Goal: Task Accomplishment & Management: Use online tool/utility

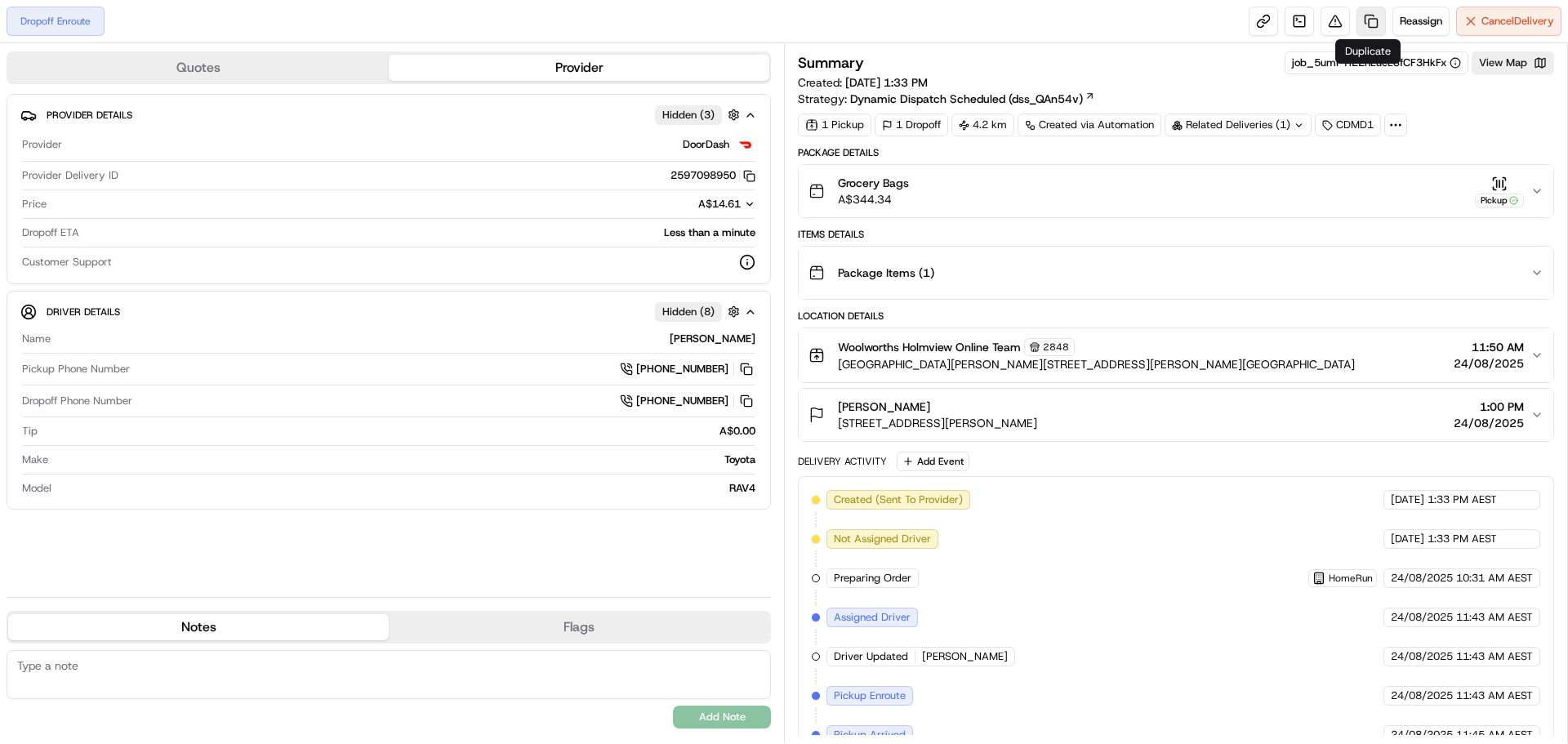
click at [1381, 20] on link at bounding box center [1371, 21] width 29 height 29
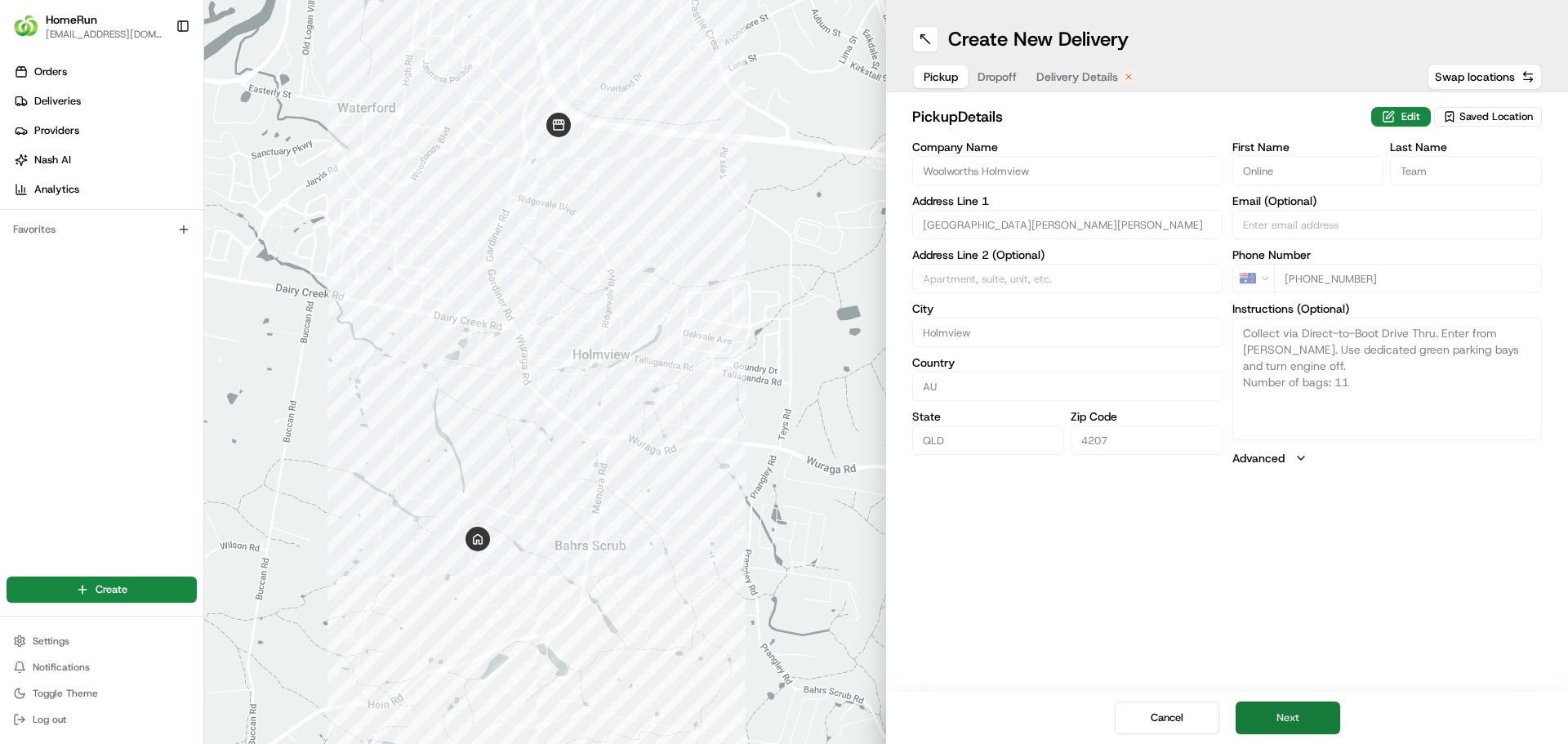
click at [1294, 709] on button "Next" at bounding box center [1288, 717] width 104 height 33
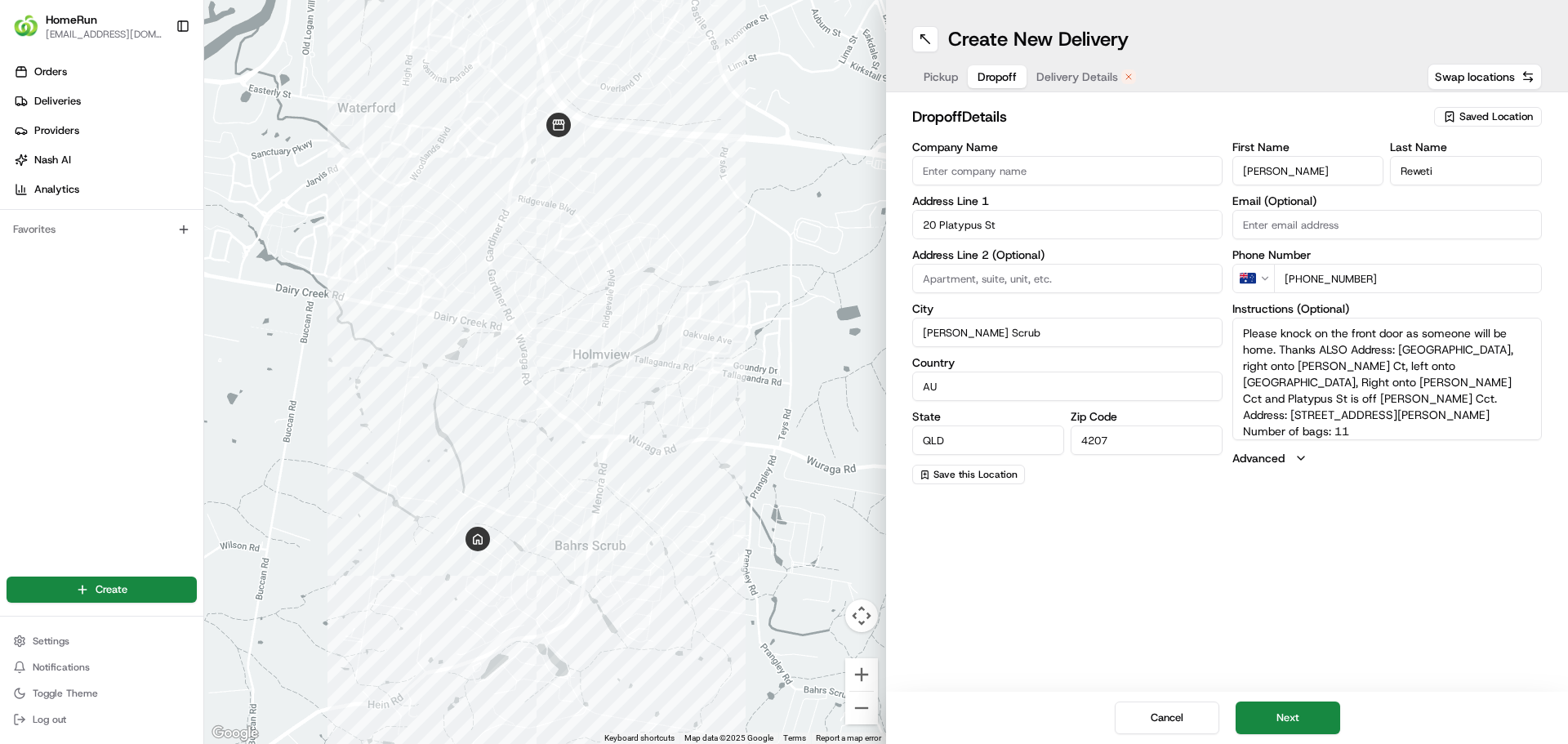
drag, startPoint x: 1290, startPoint y: 708, endPoint x: 1354, endPoint y: 460, distance: 256.1
click at [1341, 497] on div "Create New Delivery Pickup Dropoff Delivery Details Swap locations dropoff Deta…" at bounding box center [1228, 372] width 682 height 744
click at [1368, 420] on textarea "Please knock on the front door as someone will be home. Thanks ALSO Address: [G…" at bounding box center [1388, 379] width 310 height 123
type textarea "Please knock on the front door as someone will be home. Thanks ALSO Address: [G…"
click at [1284, 701] on button "Next" at bounding box center [1288, 717] width 104 height 33
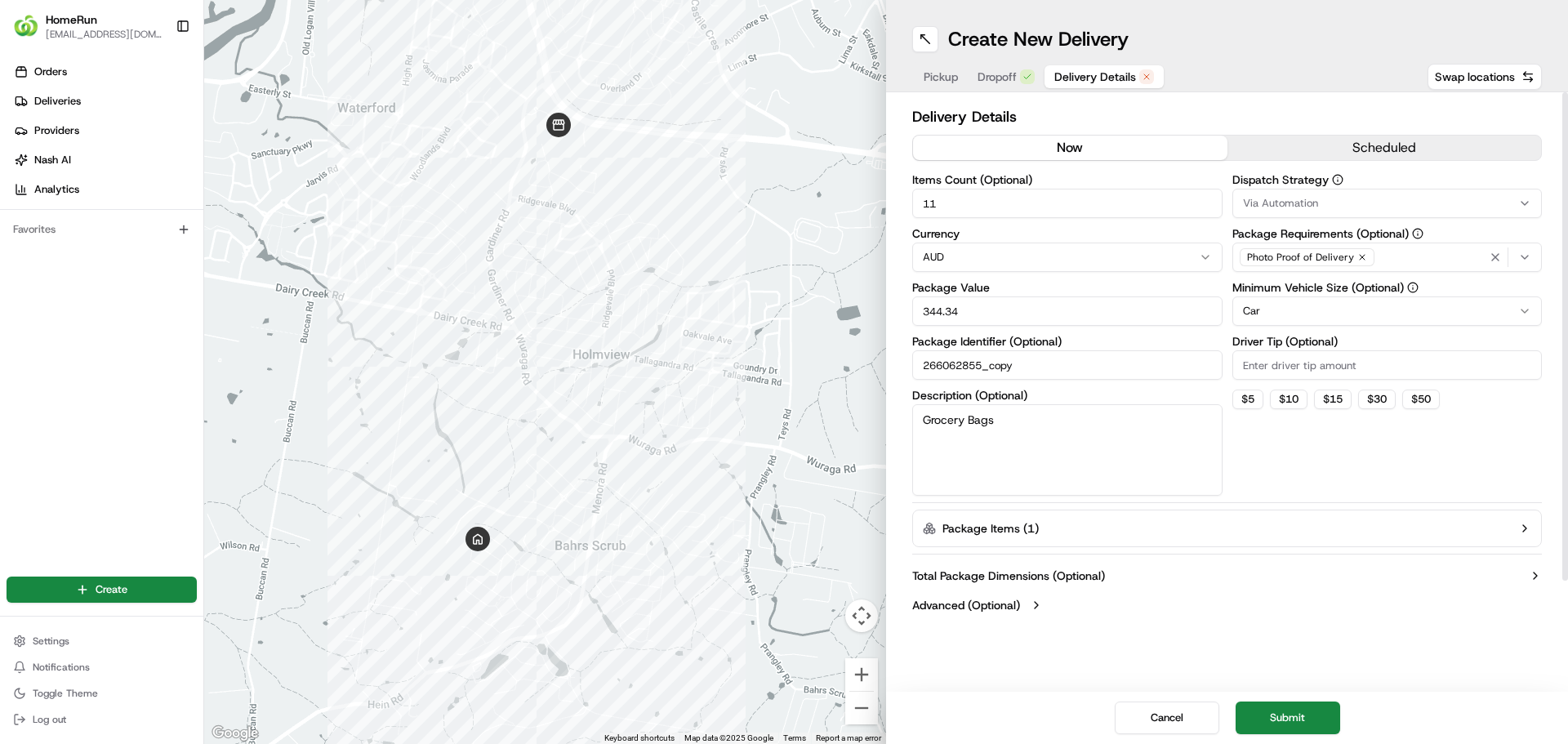
click at [1153, 158] on button "now" at bounding box center [1070, 148] width 314 height 24
click at [1287, 724] on button "Submit" at bounding box center [1288, 717] width 104 height 33
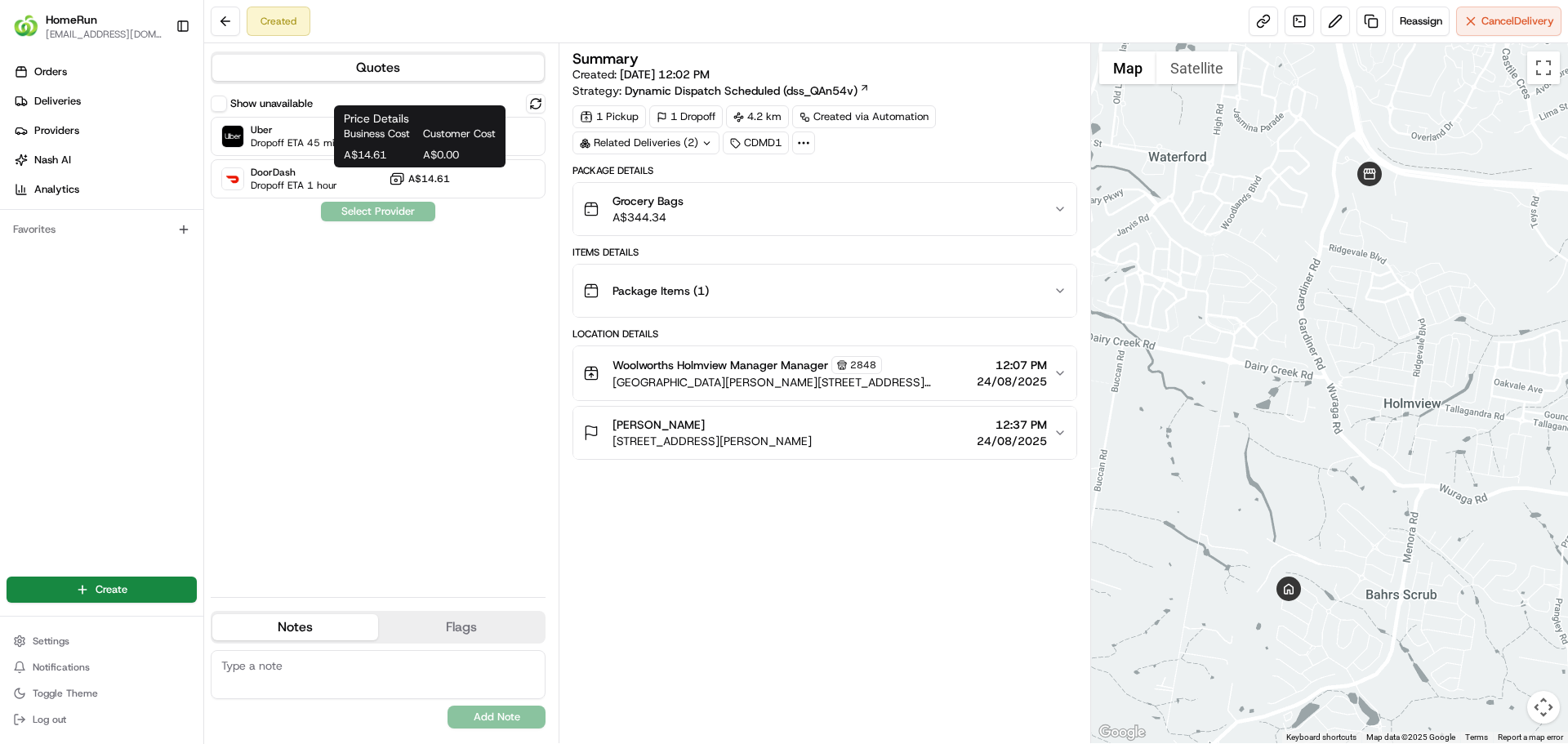
click at [436, 139] on span "Customer Cost" at bounding box center [459, 134] width 73 height 15
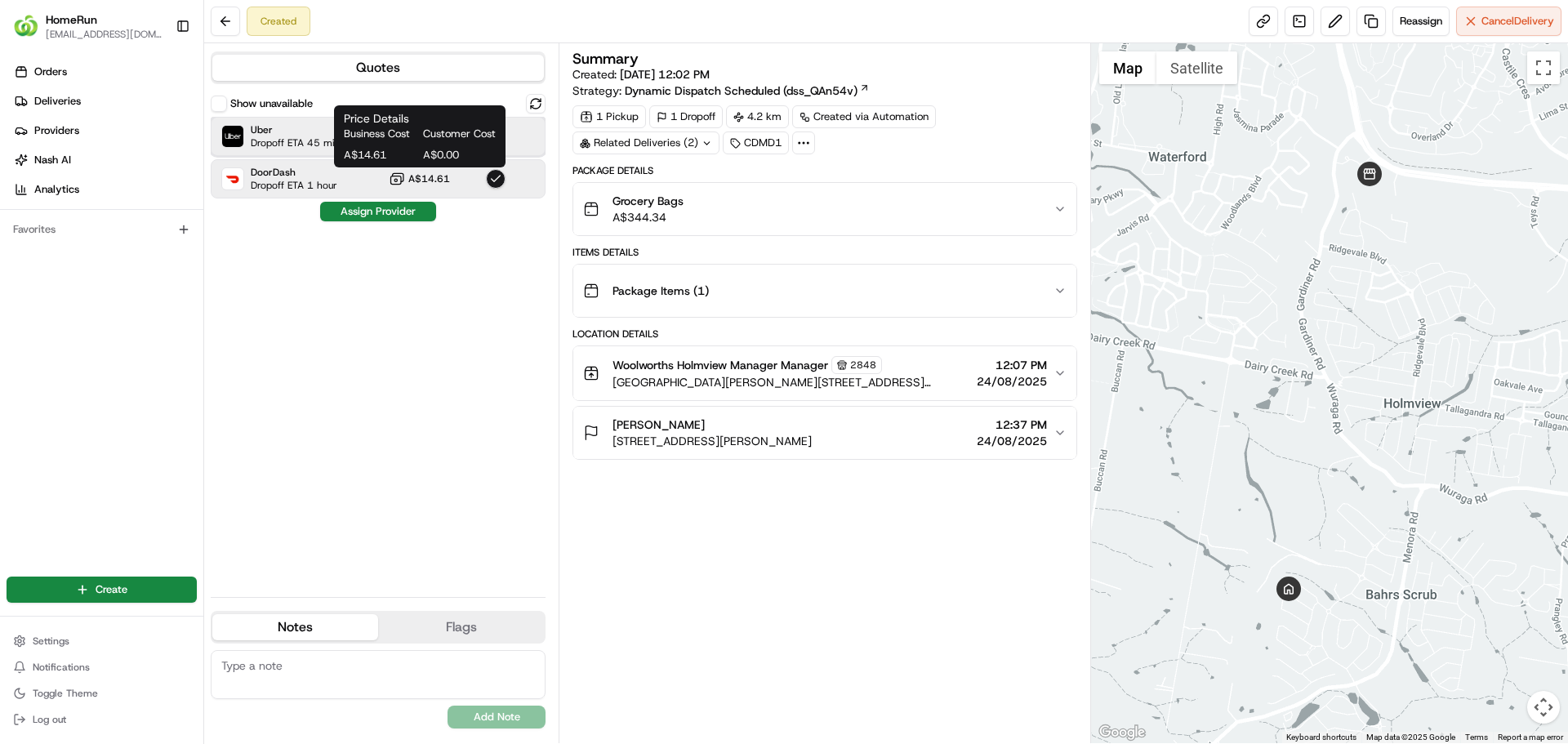
click at [509, 148] on div "Uber Dropoff ETA 45 minutes A$14.08" at bounding box center [378, 136] width 334 height 39
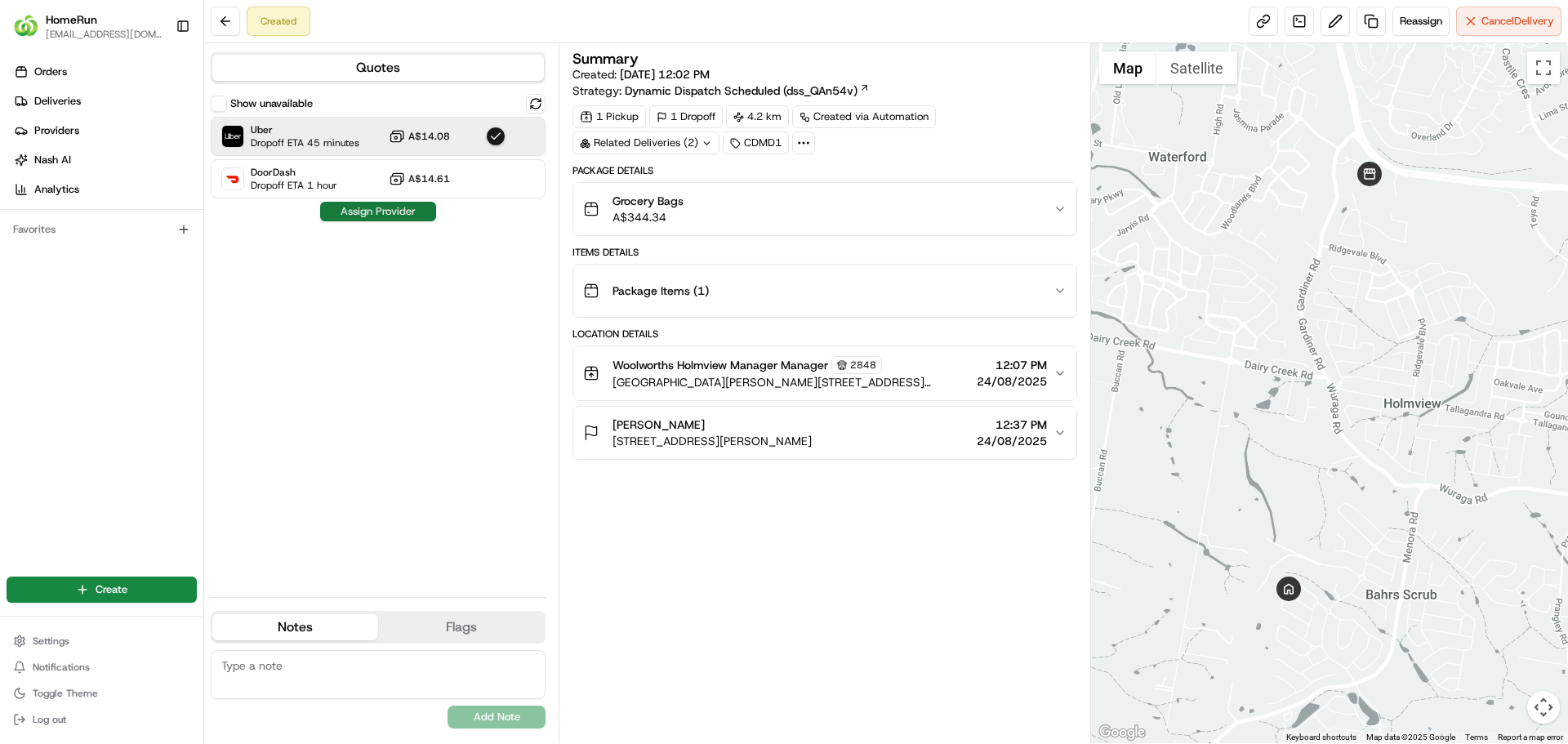
click at [411, 204] on button "Assign Provider" at bounding box center [378, 212] width 116 height 20
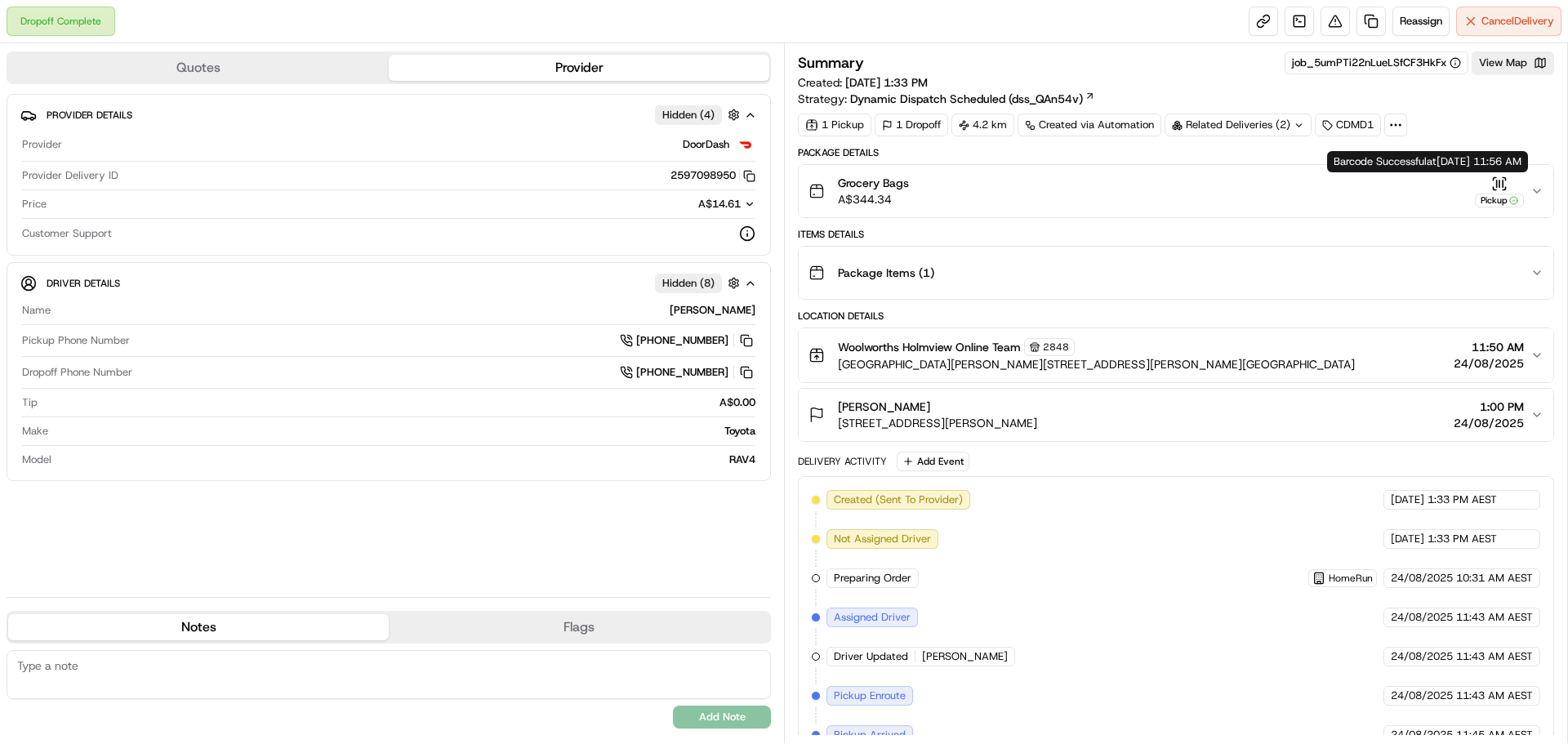
click at [1526, 187] on div "Grocery Bags A$344.34 Pickup" at bounding box center [1169, 191] width 722 height 33
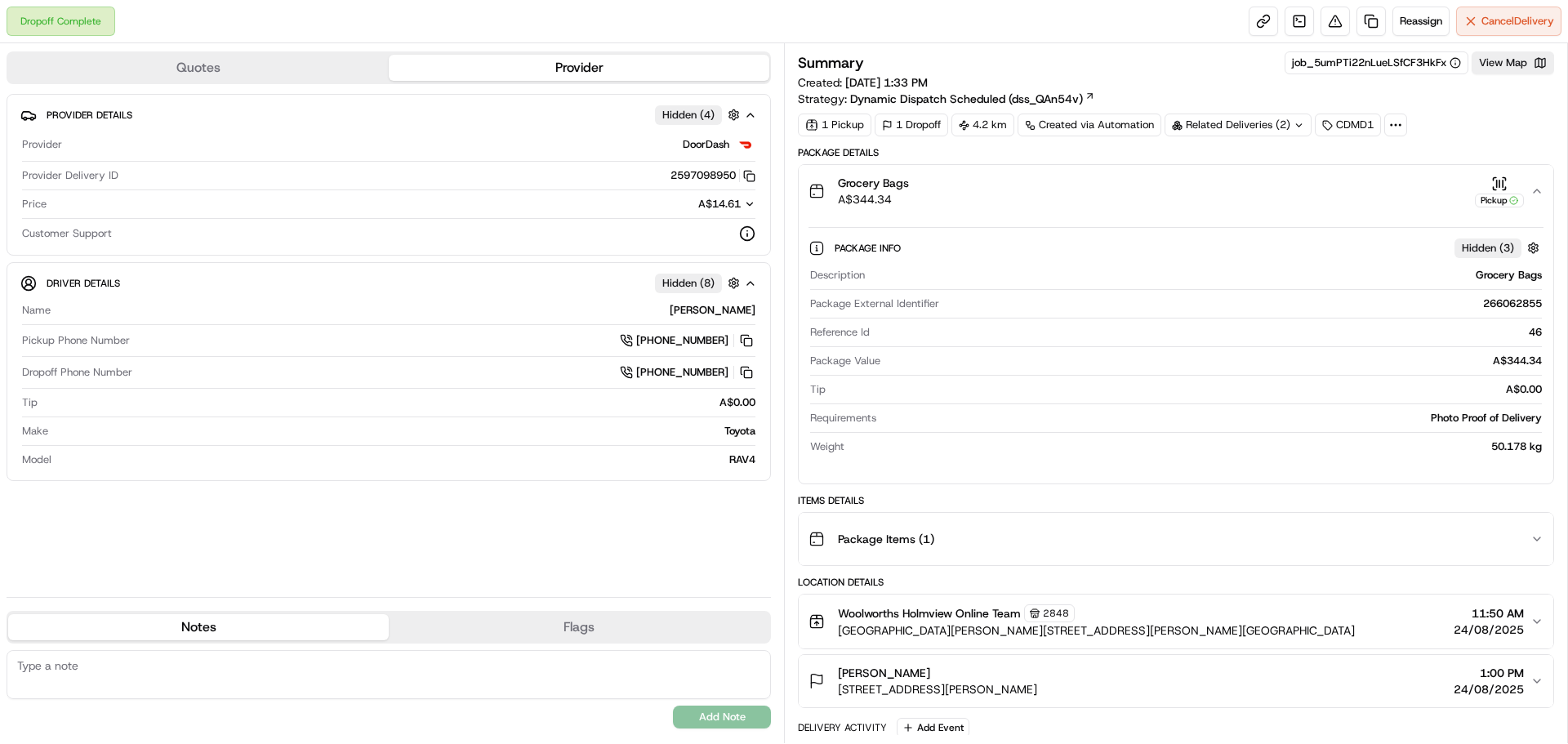
click at [1549, 194] on button "Grocery Bags A$344.34 Pickup" at bounding box center [1176, 191] width 755 height 53
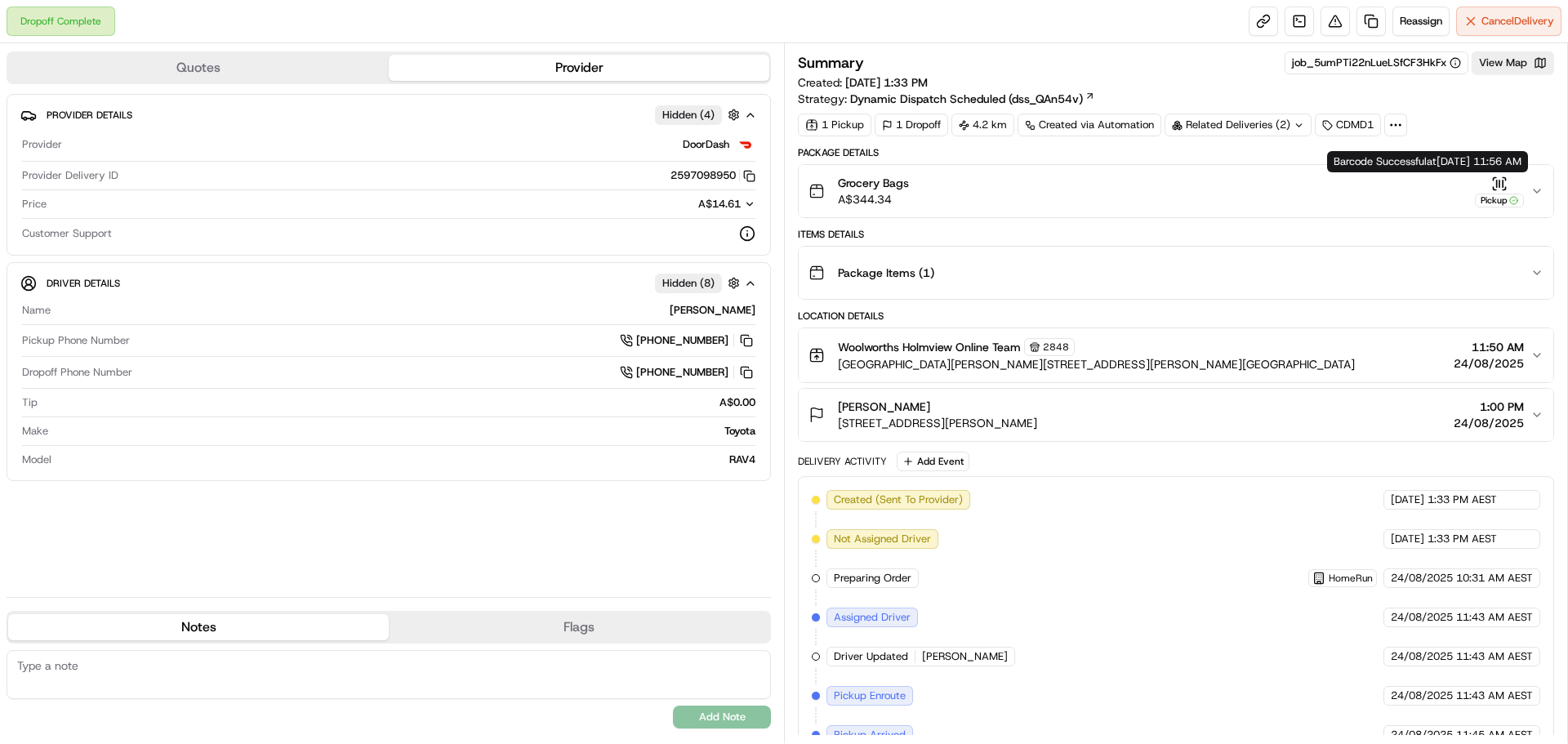
click at [1507, 182] on icon "button" at bounding box center [1500, 184] width 17 height 17
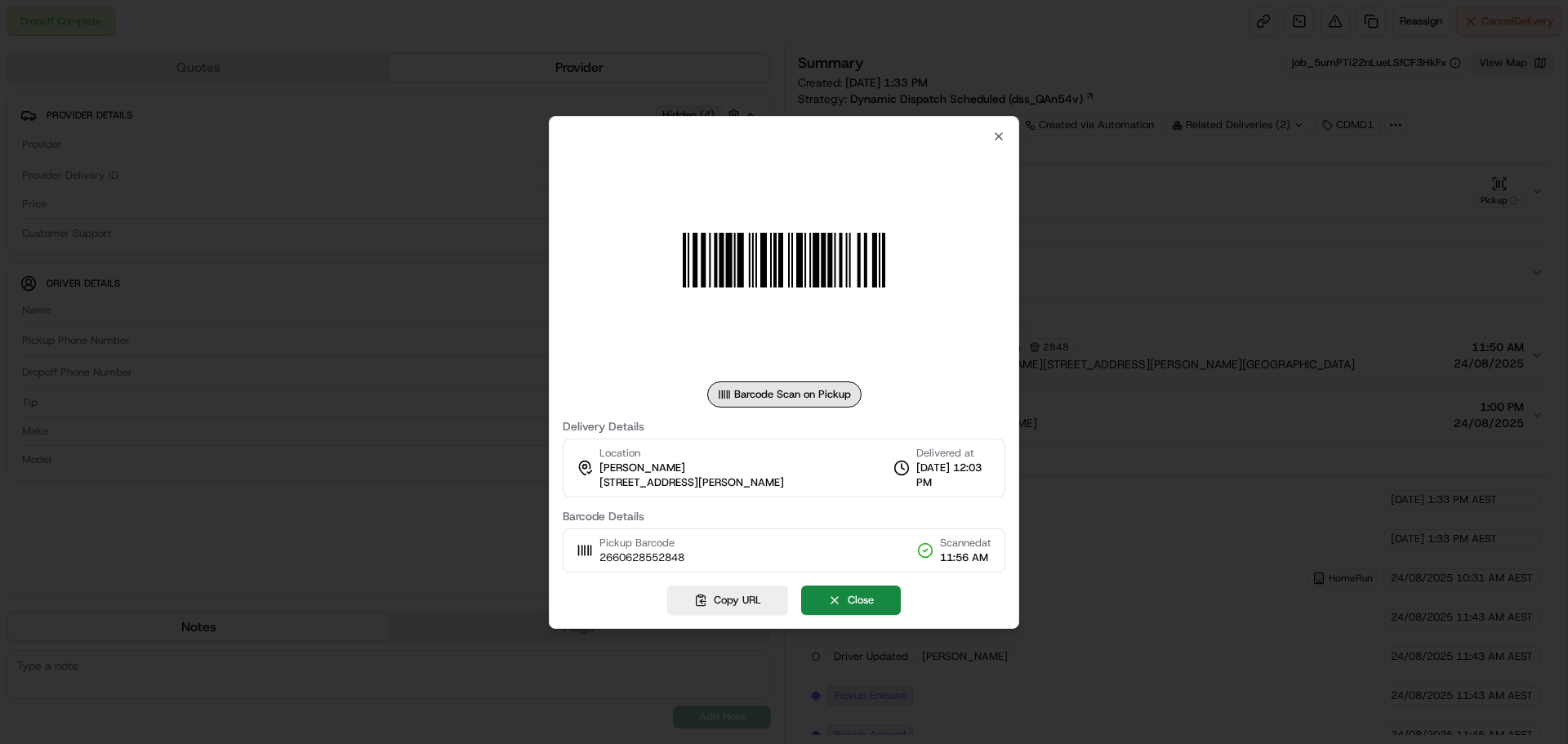
click at [1340, 188] on div at bounding box center [784, 372] width 1568 height 744
